Goal: Task Accomplishment & Management: Manage account settings

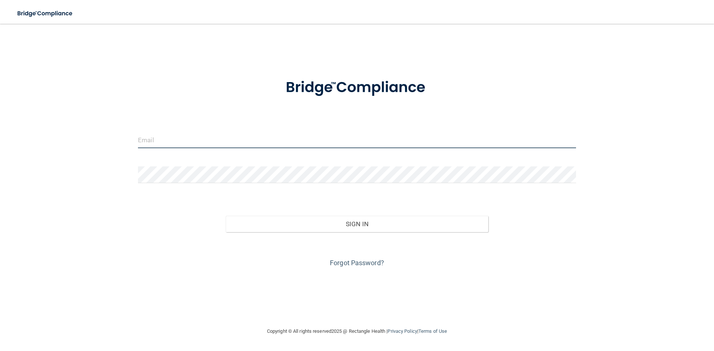
click at [192, 143] on input "email" at bounding box center [357, 140] width 438 height 17
type input "[EMAIL_ADDRESS][DOMAIN_NAME]"
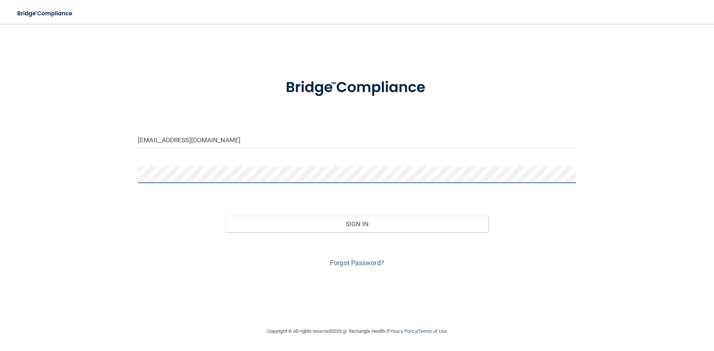
click at [226, 216] on button "Sign In" at bounding box center [357, 224] width 263 height 16
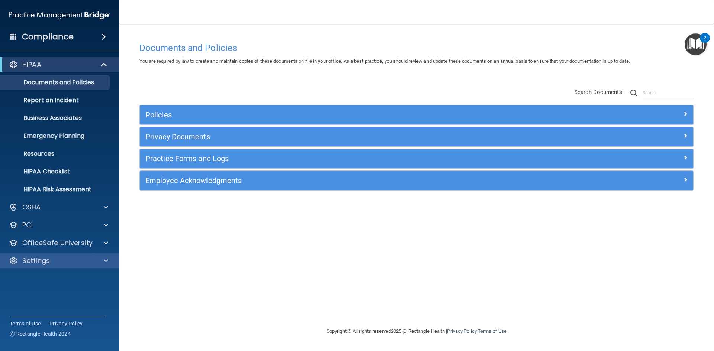
click at [100, 256] on div "Settings" at bounding box center [59, 261] width 119 height 15
click at [102, 261] on div at bounding box center [105, 261] width 19 height 9
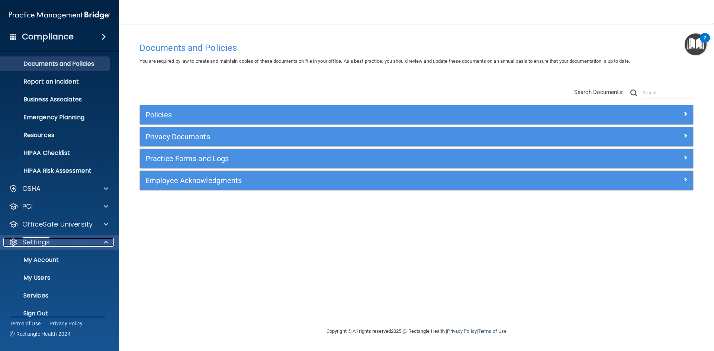
scroll to position [29, 0]
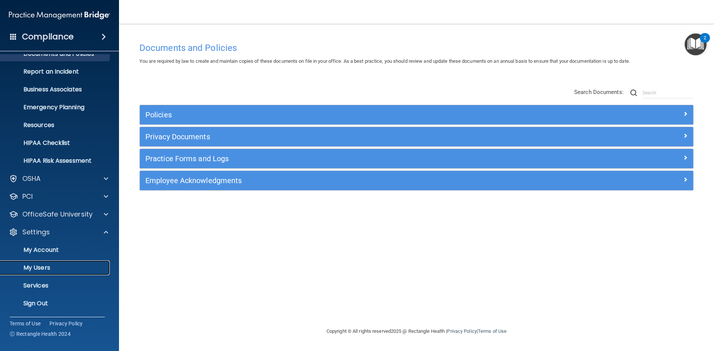
click at [47, 268] on p "My Users" at bounding box center [56, 267] width 102 height 7
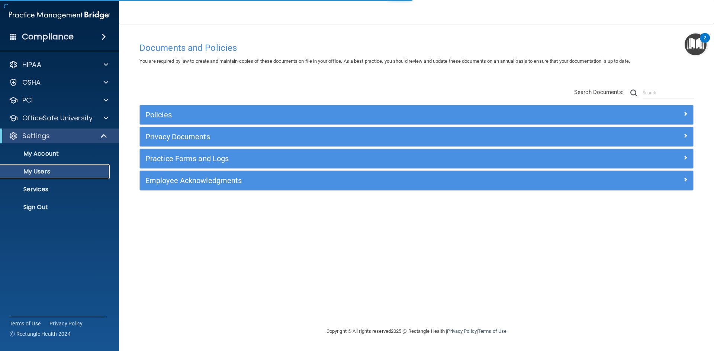
select select "20"
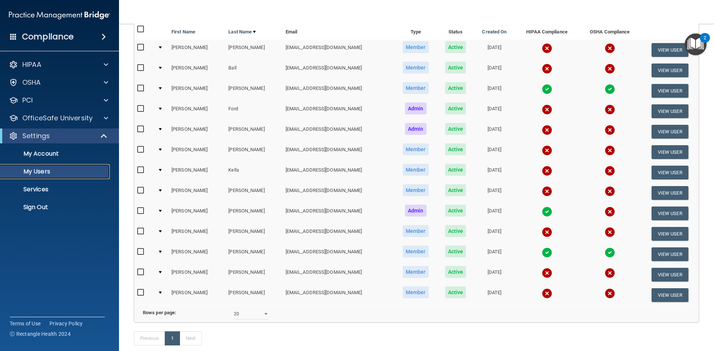
scroll to position [74, 0]
click at [140, 170] on input "checkbox" at bounding box center [141, 170] width 9 height 6
checkbox input "true"
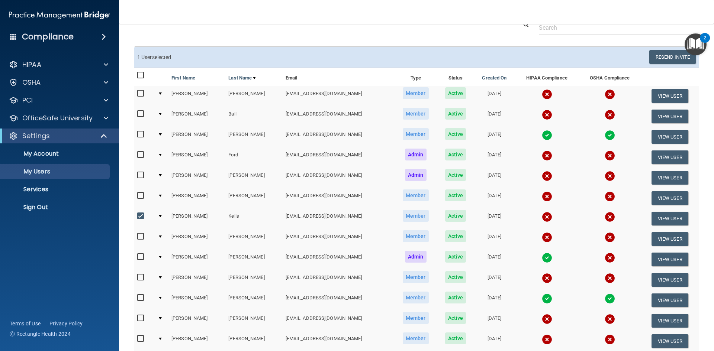
scroll to position [0, 0]
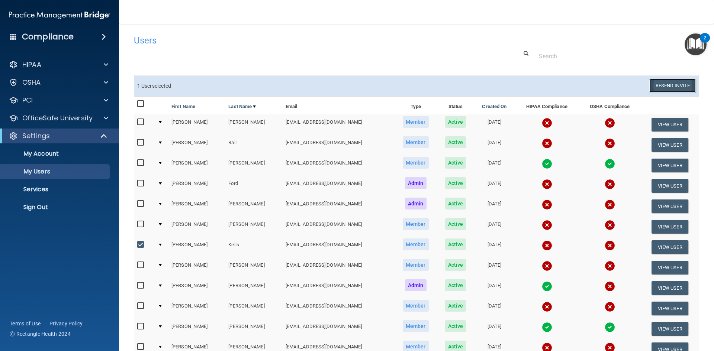
click at [667, 85] on button "Resend Invite" at bounding box center [672, 86] width 46 height 14
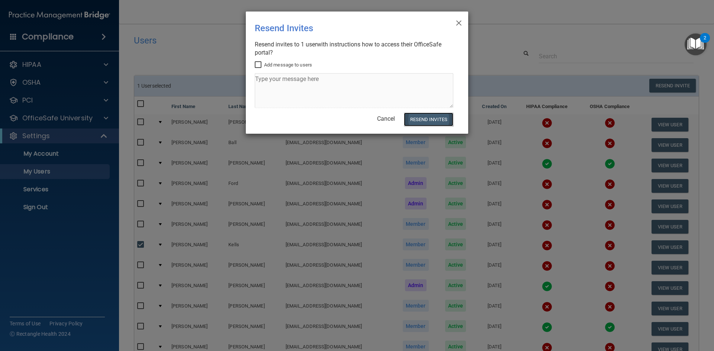
click at [435, 117] on button "Resend Invites" at bounding box center [428, 120] width 49 height 14
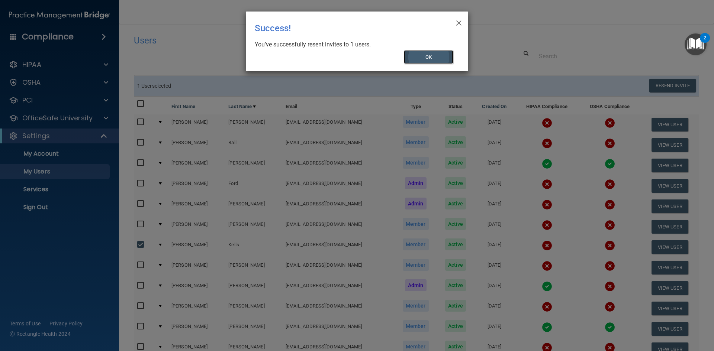
click at [426, 58] on button "OK" at bounding box center [429, 57] width 50 height 14
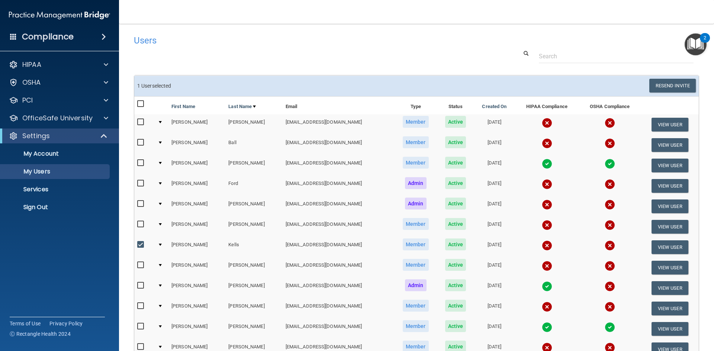
click at [142, 141] on input "checkbox" at bounding box center [141, 143] width 9 height 6
checkbox input "true"
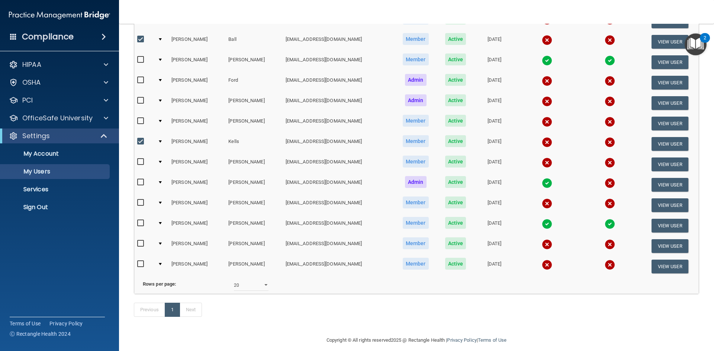
scroll to position [112, 0]
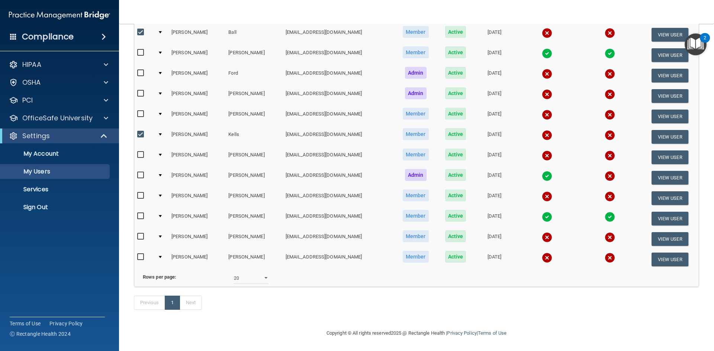
click at [141, 193] on input "checkbox" at bounding box center [141, 196] width 9 height 6
checkbox input "true"
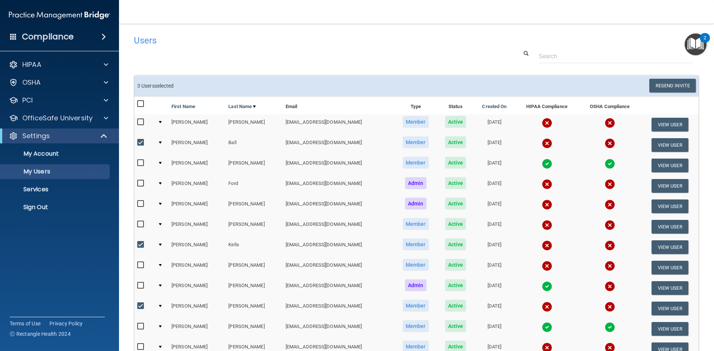
click at [140, 122] on input "checkbox" at bounding box center [141, 122] width 9 height 6
checkbox input "true"
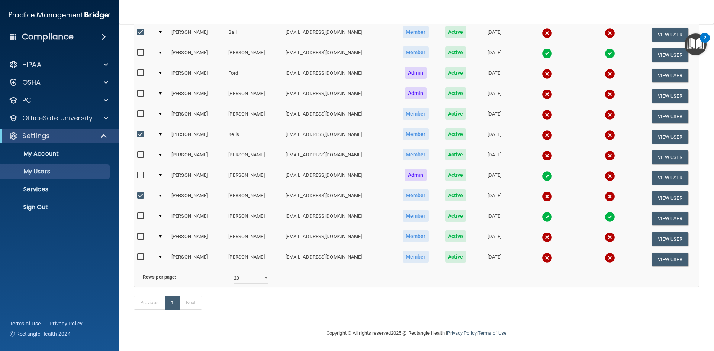
scroll to position [122, 0]
click at [140, 152] on input "checkbox" at bounding box center [141, 155] width 9 height 6
checkbox input "true"
click at [140, 234] on input "checkbox" at bounding box center [141, 237] width 9 height 6
checkbox input "true"
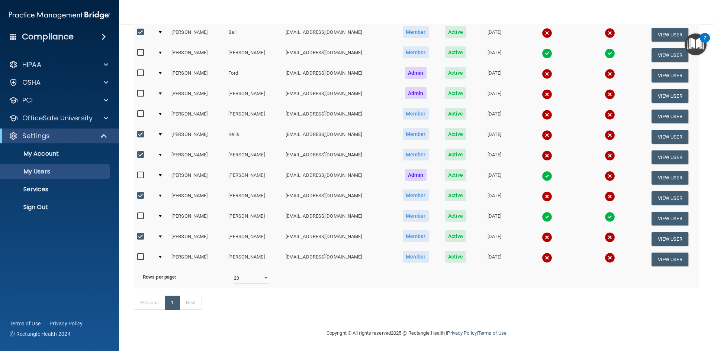
click at [141, 254] on input "checkbox" at bounding box center [141, 257] width 9 height 6
checkbox input "true"
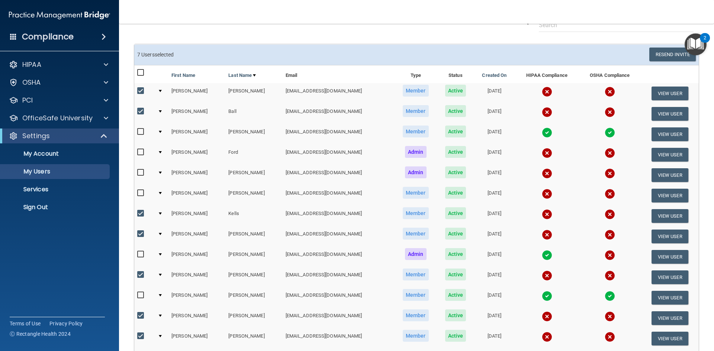
scroll to position [10, 0]
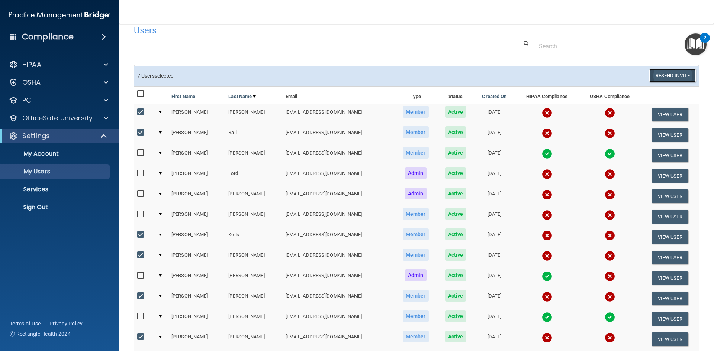
click at [660, 77] on button "Resend Invite" at bounding box center [672, 76] width 46 height 14
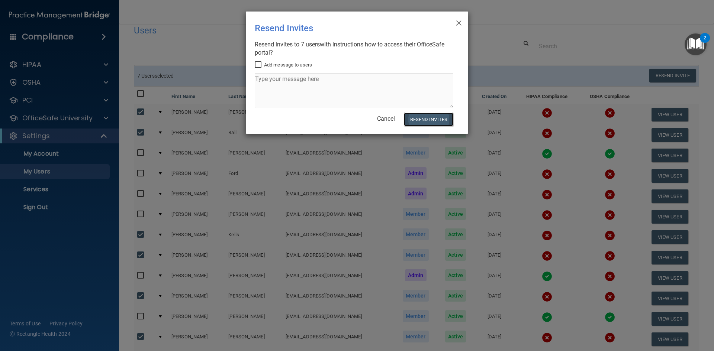
click at [423, 116] on button "Resend Invites" at bounding box center [428, 120] width 49 height 14
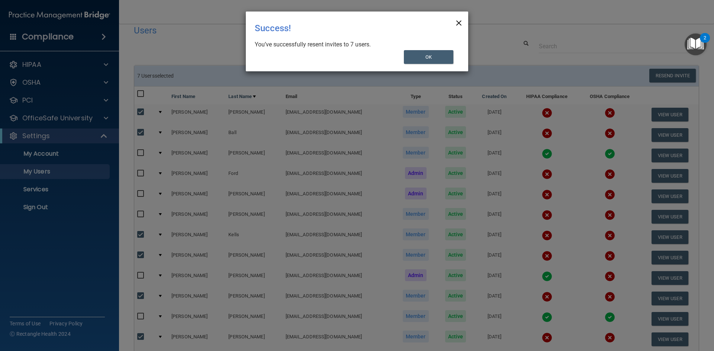
click at [457, 22] on span "×" at bounding box center [459, 22] width 7 height 15
